Goal: Task Accomplishment & Management: Use online tool/utility

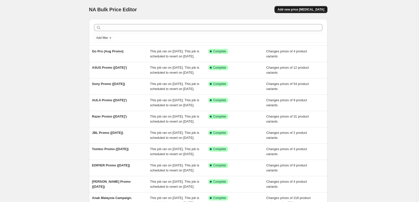
click at [289, 6] on div "NA Bulk Price Editor. This page is ready NA Bulk Price Editor Add new price [ME…" at bounding box center [208, 9] width 239 height 19
click at [292, 9] on span "Add new price [MEDICAL_DATA]" at bounding box center [301, 10] width 47 height 4
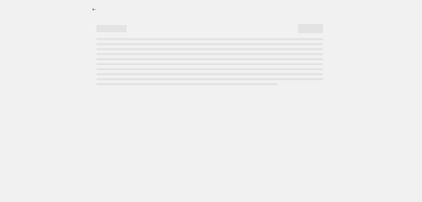
select select "percentage"
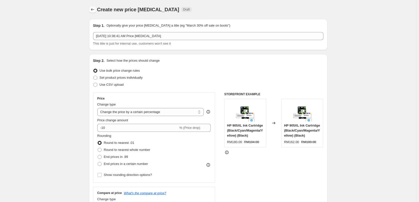
click at [93, 8] on icon "Price change jobs" at bounding box center [92, 9] width 5 height 5
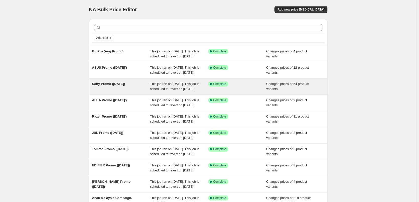
scroll to position [25, 0]
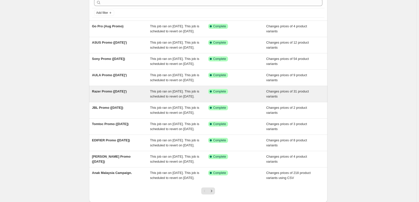
click at [113, 93] on span "Razer Promo (AUG 25')" at bounding box center [109, 92] width 35 height 4
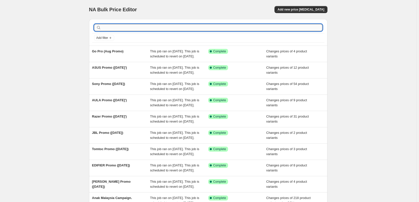
click at [128, 27] on input "text" at bounding box center [212, 27] width 220 height 7
type input "T"
type input "Razer Medereka 2025"
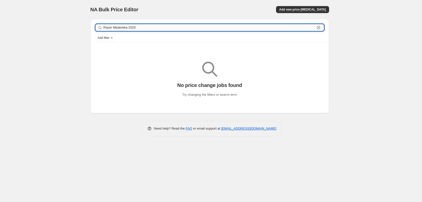
click at [193, 31] on input "Razer Medereka 2025" at bounding box center [208, 27] width 211 height 7
type input "Razer Medereka (AUG' 2025)"
click at [136, 28] on input "Razer Medereka (AUG' 2025)" at bounding box center [208, 27] width 211 height 7
type input "Razer Medereka (AUG 2025)"
click at [141, 28] on input "Razer Medereka (AUG 2025)" at bounding box center [208, 27] width 211 height 7
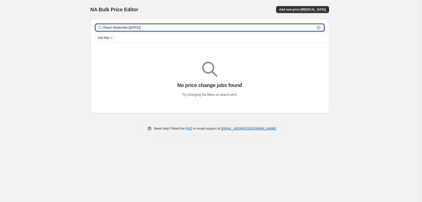
click at [141, 28] on input "Razer Medereka (AUG 2025)" at bounding box center [208, 27] width 211 height 7
type input "Razer Medereka (AUG 25)"
click at [161, 6] on div "NA Bulk Price Editor. This page is ready NA Bulk Price Editor Add new price [ME…" at bounding box center [209, 9] width 239 height 19
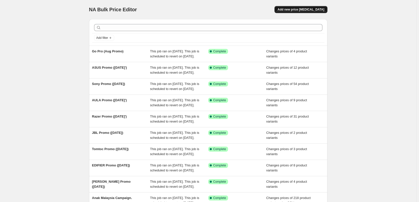
click at [292, 12] on button "Add new price [MEDICAL_DATA]" at bounding box center [301, 9] width 53 height 7
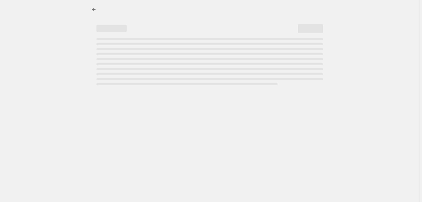
select select "percentage"
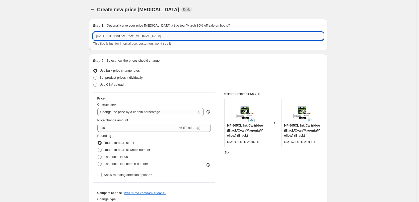
click at [142, 35] on input "Aug 27, 2025, 10:37:30 AM Price change job" at bounding box center [208, 36] width 231 height 8
type input "Razer Merdeka (AUG 25')"
click at [109, 77] on span "Set product prices individually" at bounding box center [121, 78] width 43 height 4
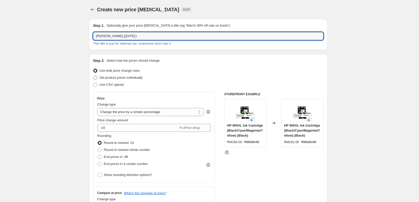
click at [94, 76] on input "Set product prices individually" at bounding box center [93, 76] width 0 height 0
radio input "true"
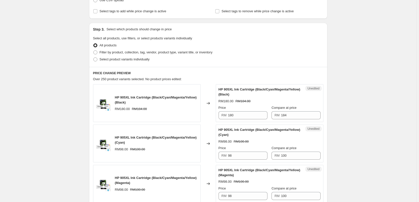
scroll to position [25, 0]
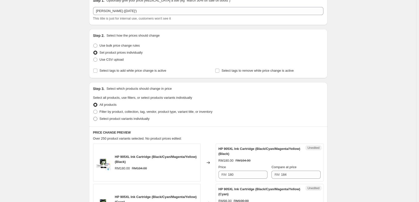
click at [100, 119] on label "Select product variants individually" at bounding box center [121, 119] width 57 height 7
click at [94, 117] on input "Select product variants individually" at bounding box center [93, 117] width 0 height 0
radio input "true"
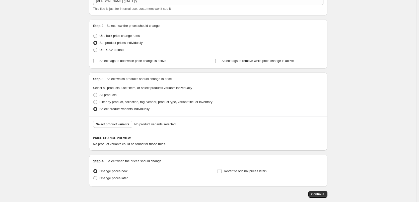
scroll to position [61, 0]
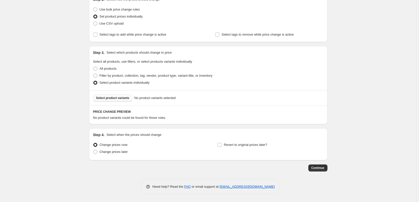
click at [110, 97] on span "Select product variants" at bounding box center [112, 98] width 33 height 4
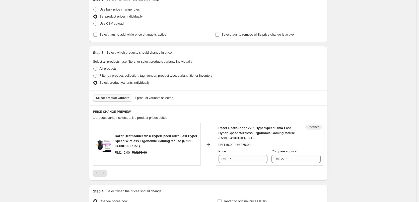
scroll to position [118, 0]
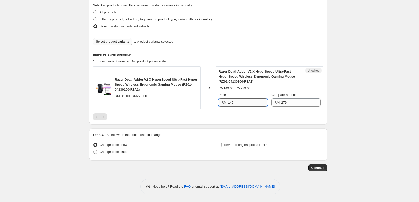
click at [237, 104] on input "149" at bounding box center [247, 103] width 39 height 8
type input "119"
click at [340, 95] on div "Create new price change job. This page is ready Create new price change job Dra…" at bounding box center [208, 42] width 417 height 320
click at [100, 151] on label "Change prices later" at bounding box center [110, 152] width 35 height 7
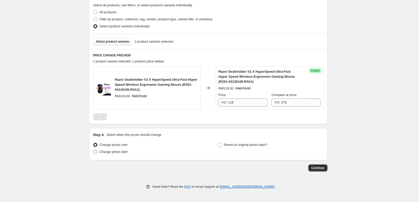
click at [94, 150] on input "Change prices later" at bounding box center [93, 150] width 0 height 0
radio input "true"
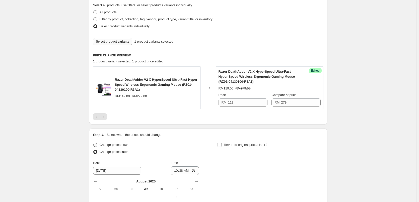
click at [116, 145] on span "Change prices now" at bounding box center [114, 145] width 28 height 4
click at [94, 143] on input "Change prices now" at bounding box center [93, 143] width 0 height 0
radio input "true"
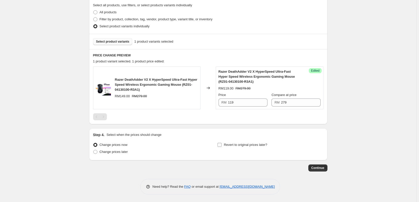
click at [235, 146] on span "Revert to original prices later?" at bounding box center [245, 145] width 43 height 4
click at [222, 146] on input "Revert to original prices later?" at bounding box center [220, 145] width 4 height 4
checkbox input "true"
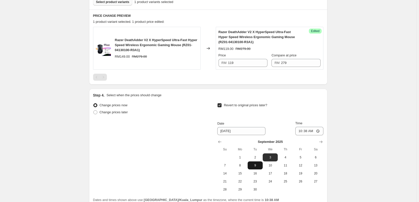
scroll to position [193, 0]
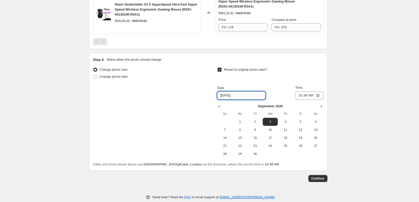
click at [244, 97] on input "9/3/2025" at bounding box center [241, 96] width 48 height 8
click at [240, 121] on span "1" at bounding box center [240, 122] width 11 height 4
type input "9/1/2025"
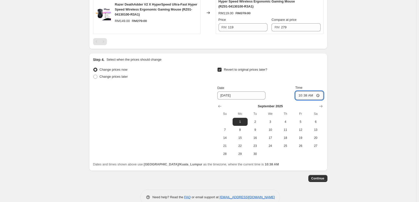
click at [299, 96] on input "10:38" at bounding box center [310, 95] width 28 height 9
click at [308, 98] on input "10:38" at bounding box center [310, 95] width 28 height 9
click at [318, 95] on input "10:38" at bounding box center [310, 95] width 28 height 9
type input "23:59"
click at [362, 142] on div "Create new price change job. This page is ready Create new price change job Dra…" at bounding box center [208, 10] width 417 height 406
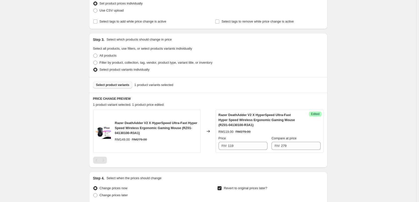
scroll to position [68, 0]
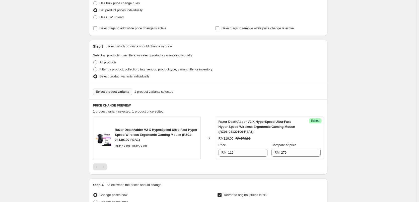
click at [103, 91] on span "Select product variants" at bounding box center [112, 92] width 33 height 4
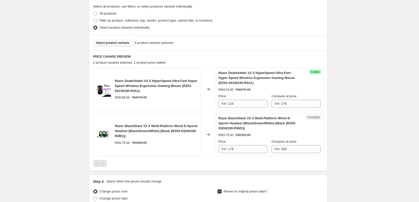
scroll to position [118, 0]
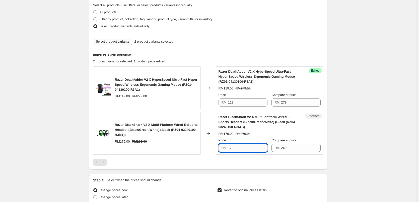
click at [233, 149] on input "179" at bounding box center [247, 148] width 39 height 8
type input "139"
click at [340, 129] on div "Create new price change job. This page is ready Create new price change job Dra…" at bounding box center [208, 108] width 417 height 452
click at [120, 42] on span "Select product variants" at bounding box center [112, 42] width 33 height 4
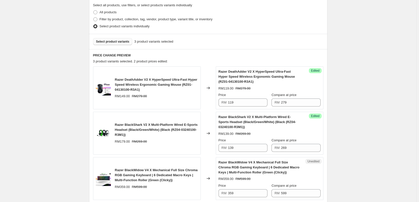
scroll to position [193, 0]
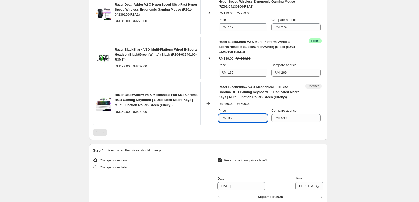
click at [240, 116] on input "359" at bounding box center [247, 118] width 39 height 8
type input "299"
click at [359, 119] on div "Create new price change job. This page is ready Create new price change job Dra…" at bounding box center [208, 55] width 417 height 497
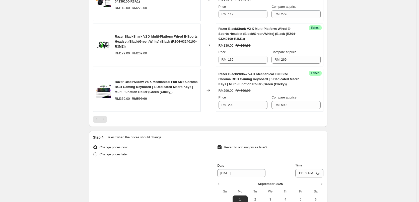
scroll to position [295, 0]
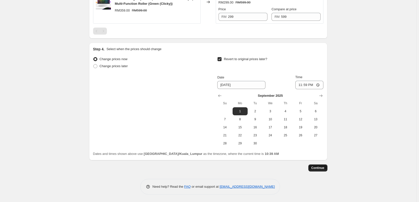
click at [325, 169] on span "Continue" at bounding box center [318, 168] width 13 height 4
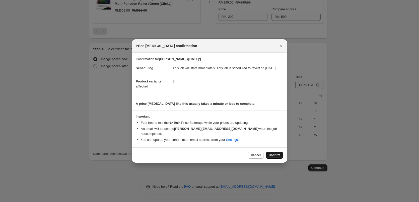
click at [272, 156] on span "Confirm" at bounding box center [275, 155] width 12 height 4
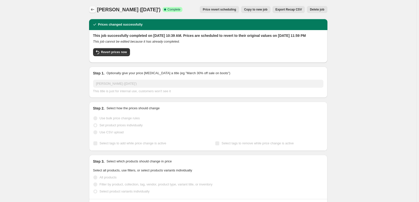
click at [94, 9] on icon "Price change jobs" at bounding box center [92, 9] width 5 height 5
